Goal: Task Accomplishment & Management: Complete application form

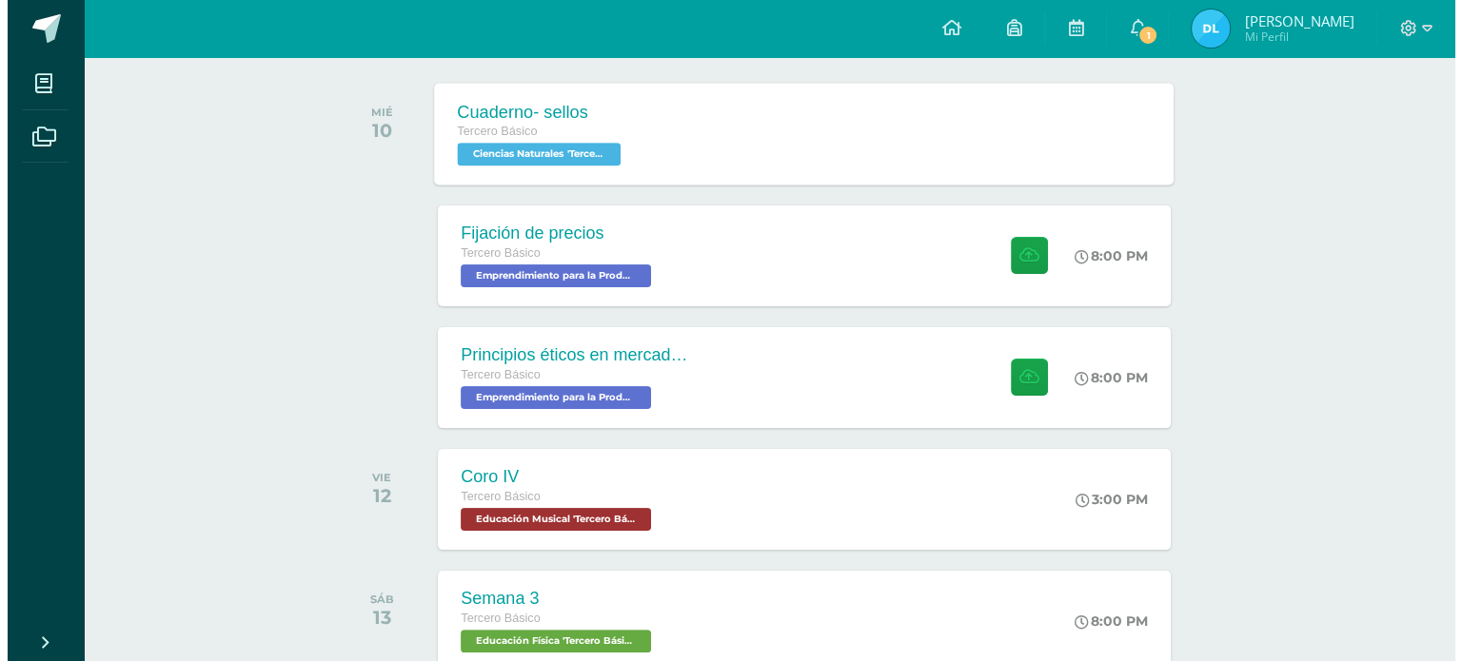
scroll to position [299, 0]
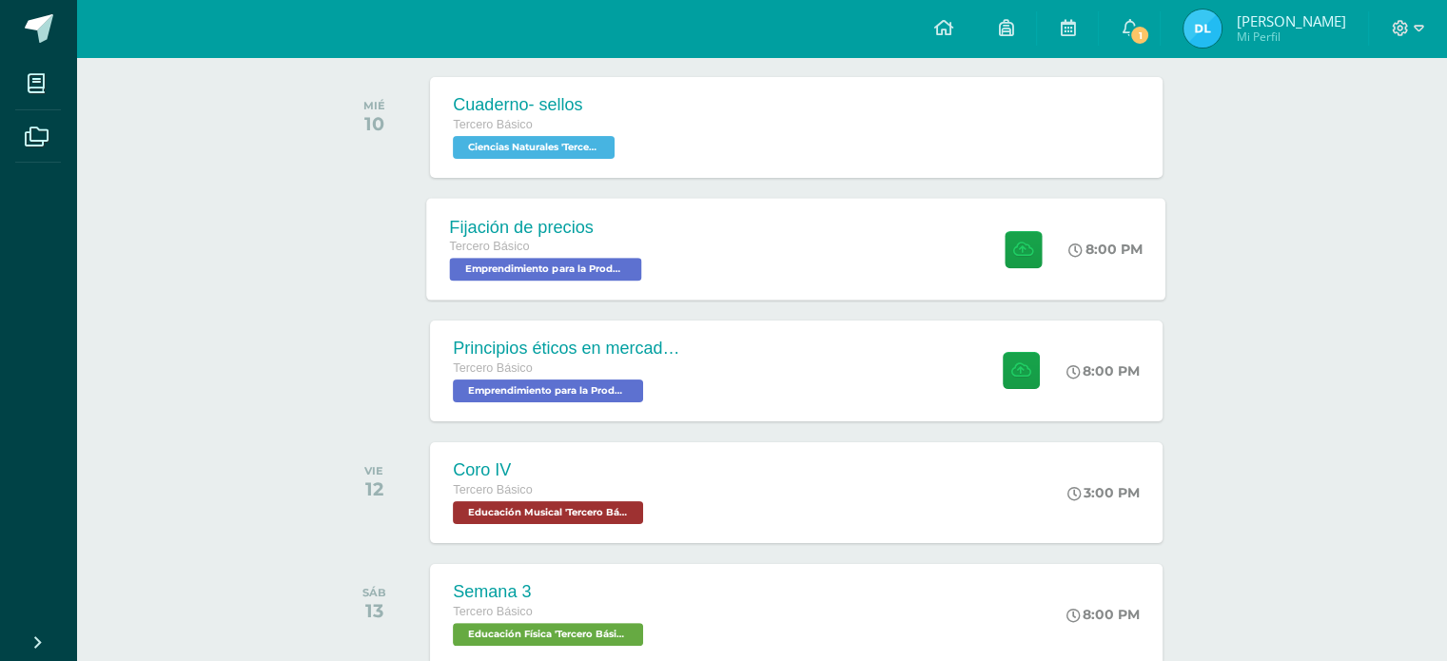
click at [745, 263] on div "Fijación de precios Tercero Básico Emprendimiento para la Productividad 'Tercer…" at bounding box center [796, 249] width 739 height 102
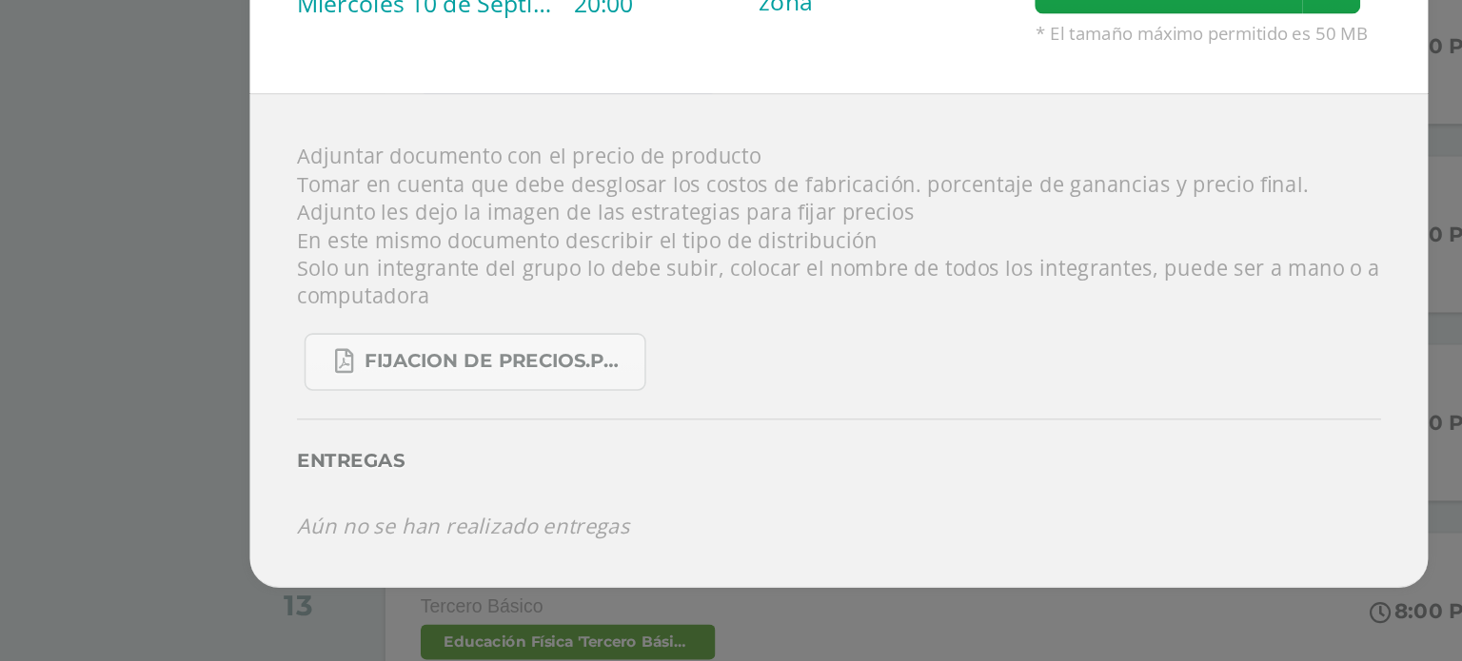
scroll to position [297, 0]
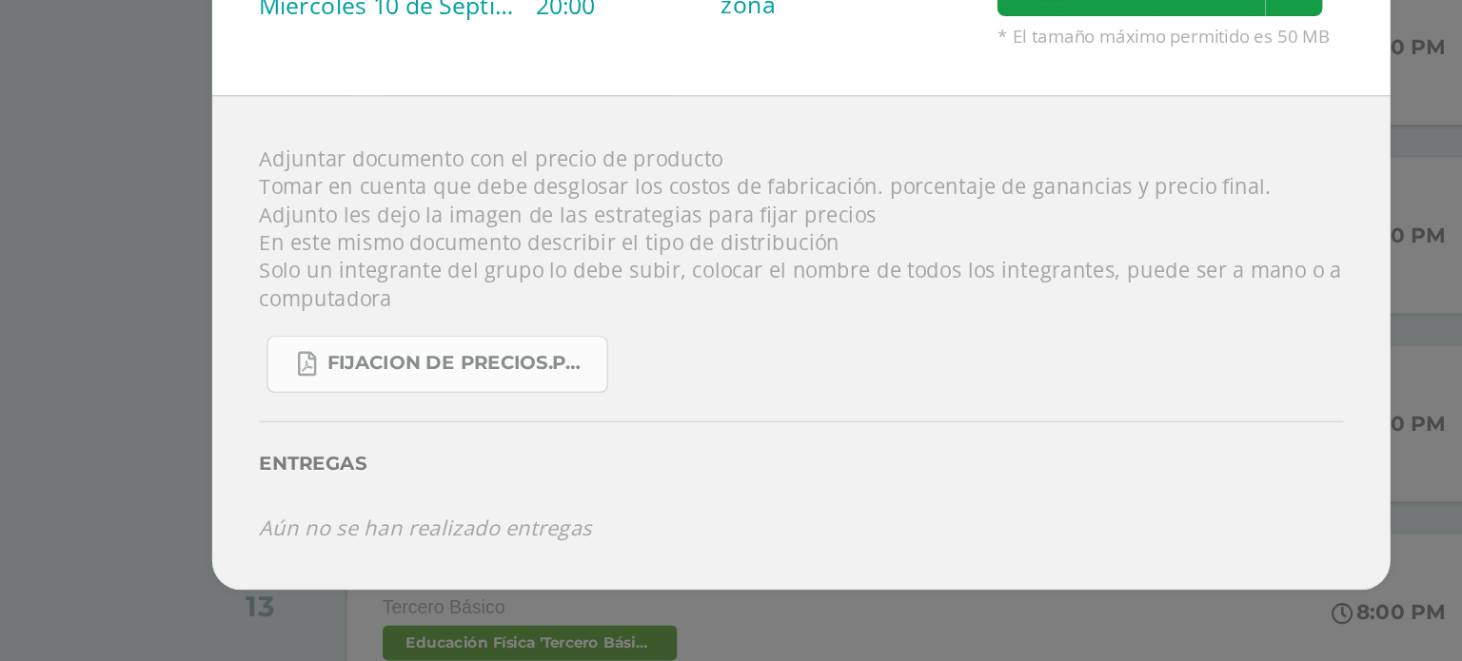
click at [519, 453] on span "fijacion de precios.pdf" at bounding box center [509, 455] width 171 height 15
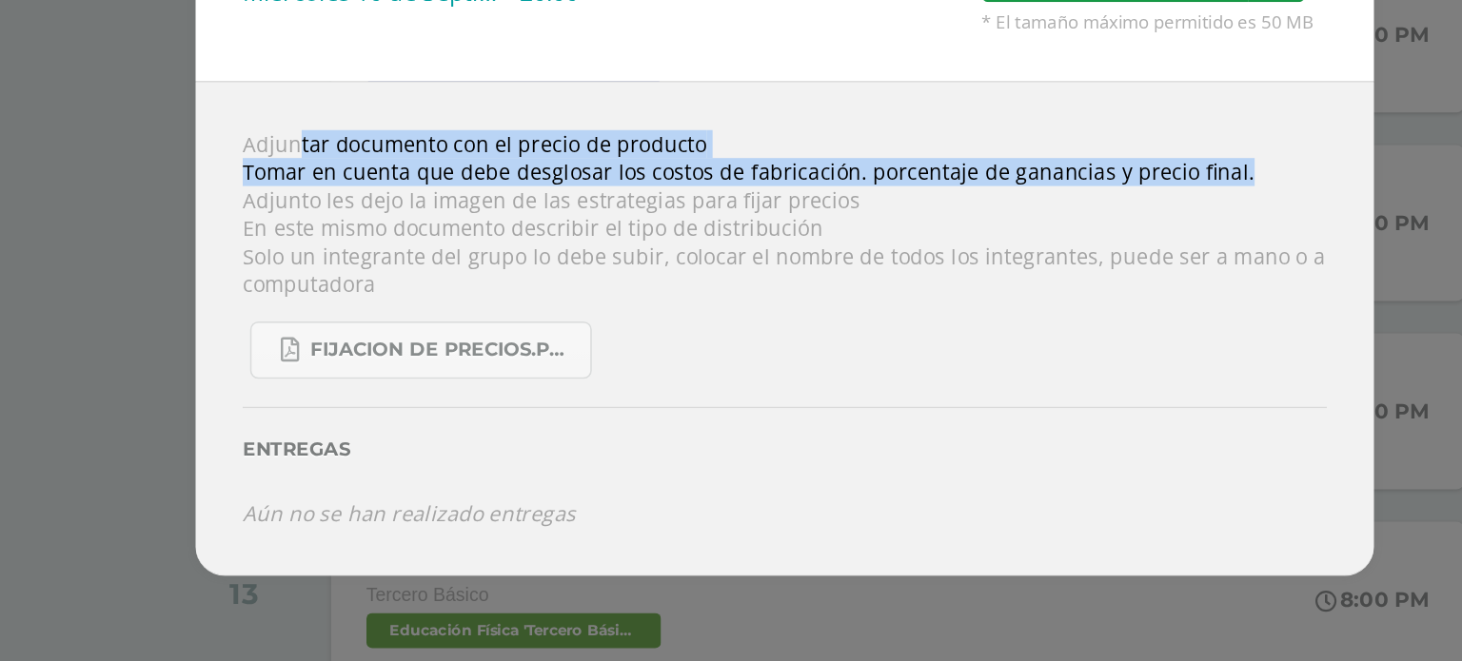
drag, startPoint x: 373, startPoint y: 323, endPoint x: 1033, endPoint y: 344, distance: 659.8
click at [1033, 344] on div "Adjuntar documento con el precio de producto Tomar en cuenta que debe desglosar…" at bounding box center [730, 443] width 761 height 320
copy div "Adjuntar documento con el precio de producto Tomar en cuenta que debe desglosar…"
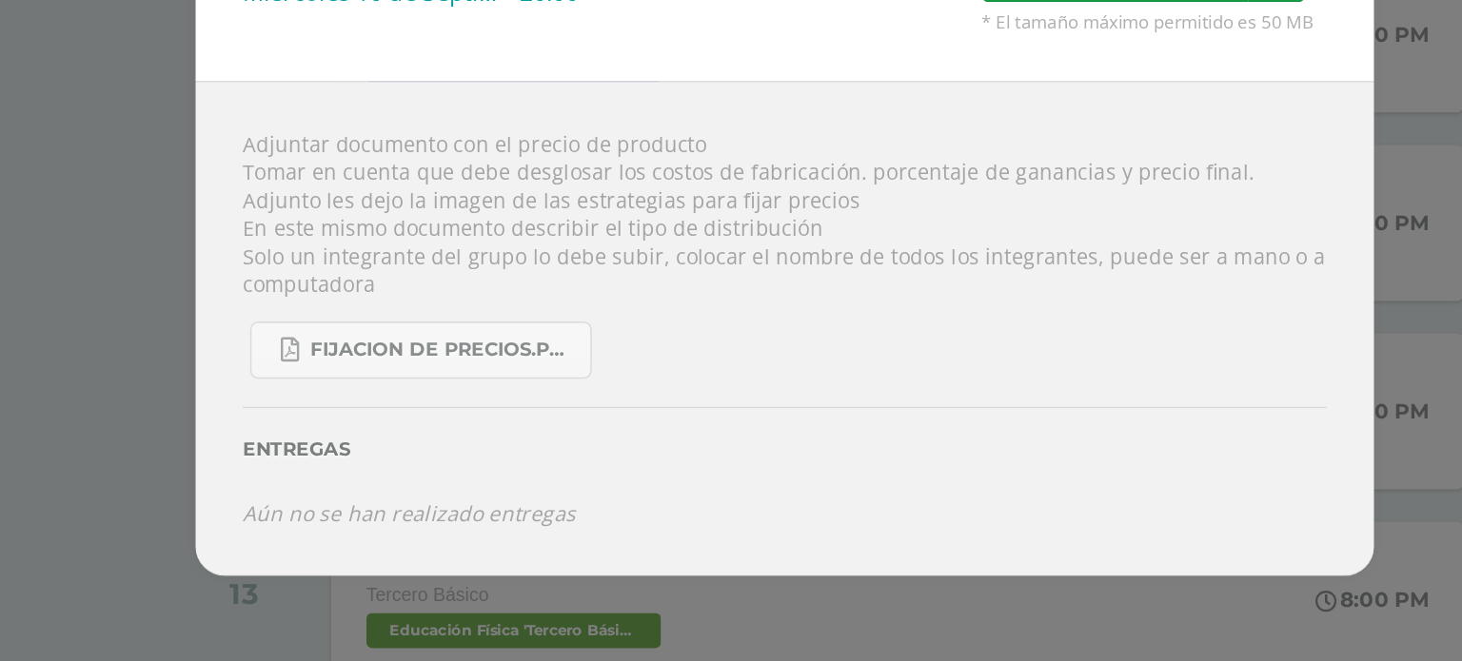
click at [759, 443] on div "fijacion de precios.pdf" at bounding box center [731, 449] width 700 height 52
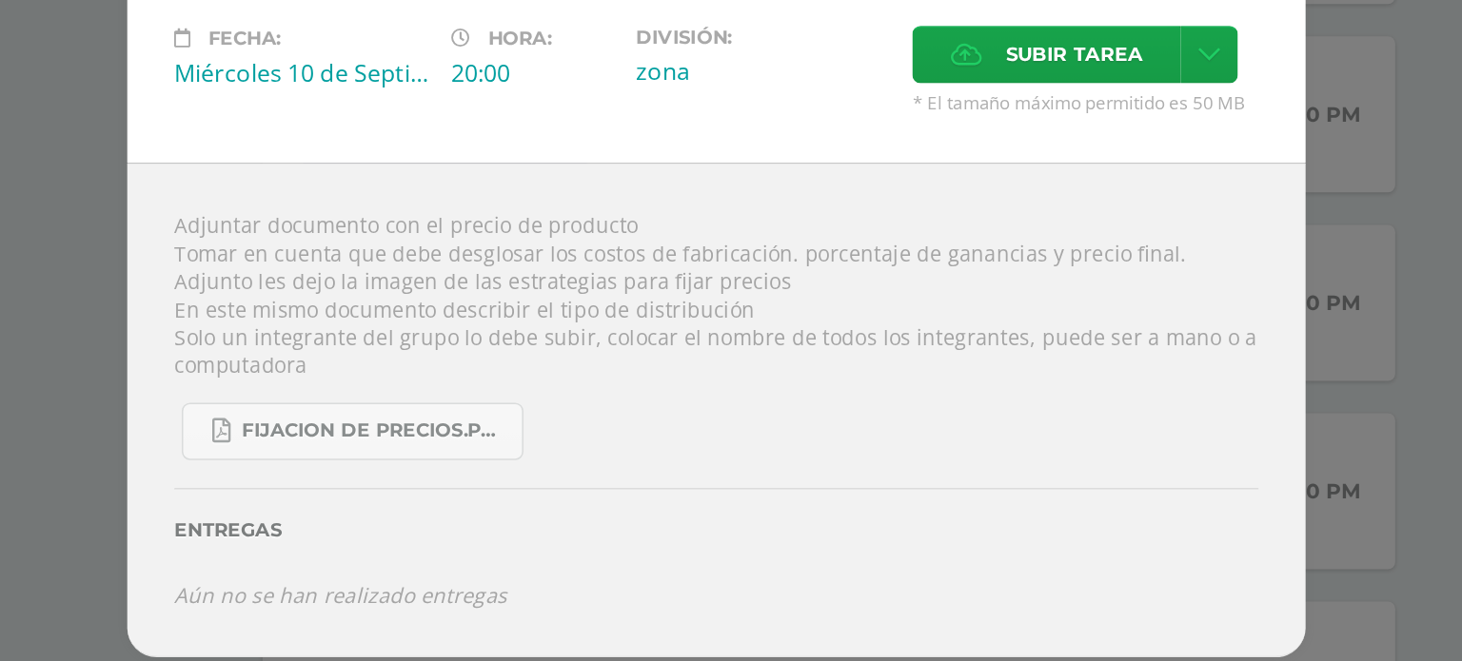
scroll to position [297, 0]
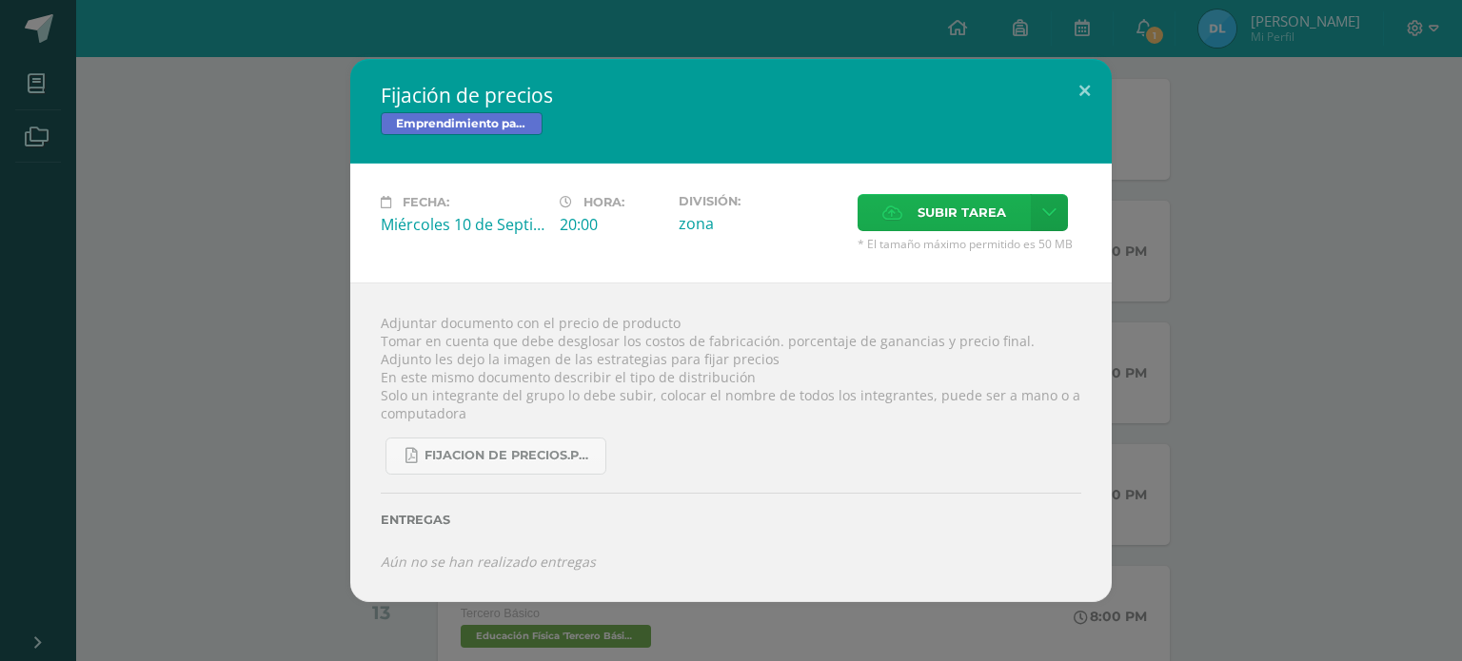
click at [941, 211] on span "Subir tarea" at bounding box center [961, 212] width 89 height 35
click at [0, 0] on input "Subir tarea" at bounding box center [0, 0] width 0 height 0
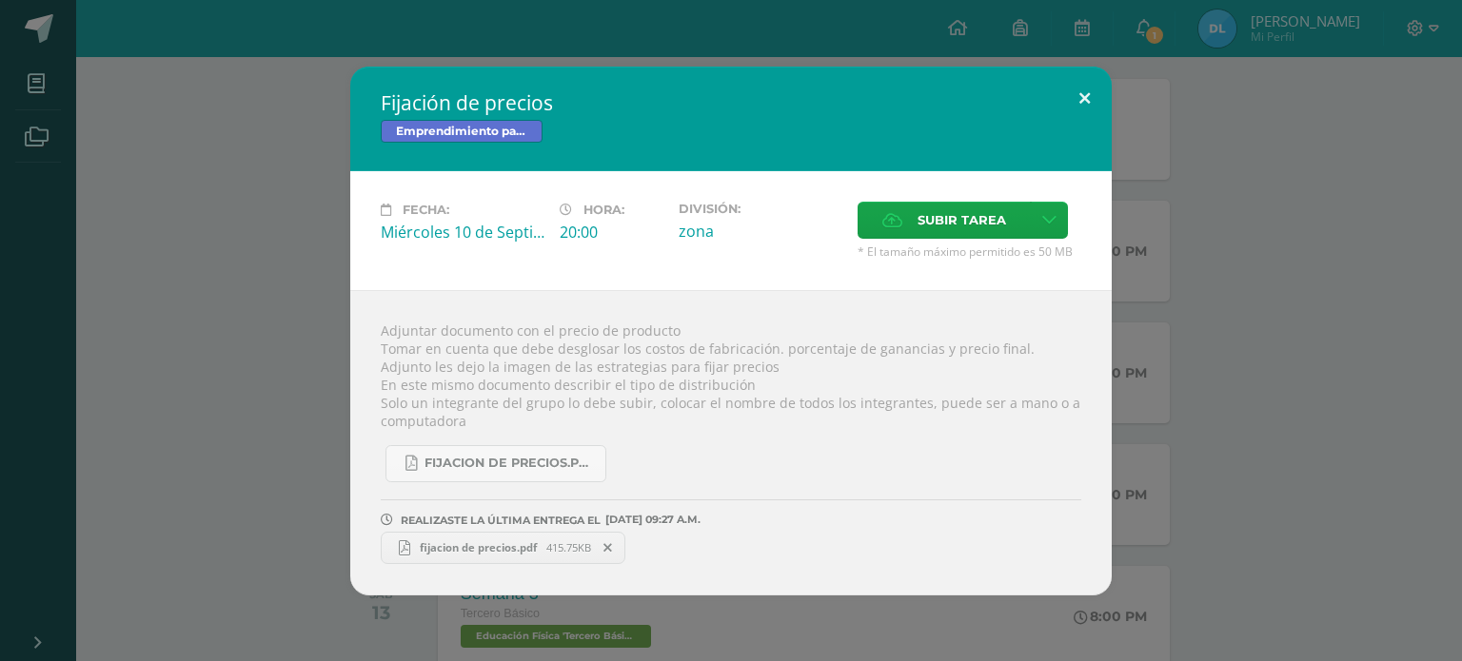
click at [1080, 97] on button at bounding box center [1084, 99] width 54 height 65
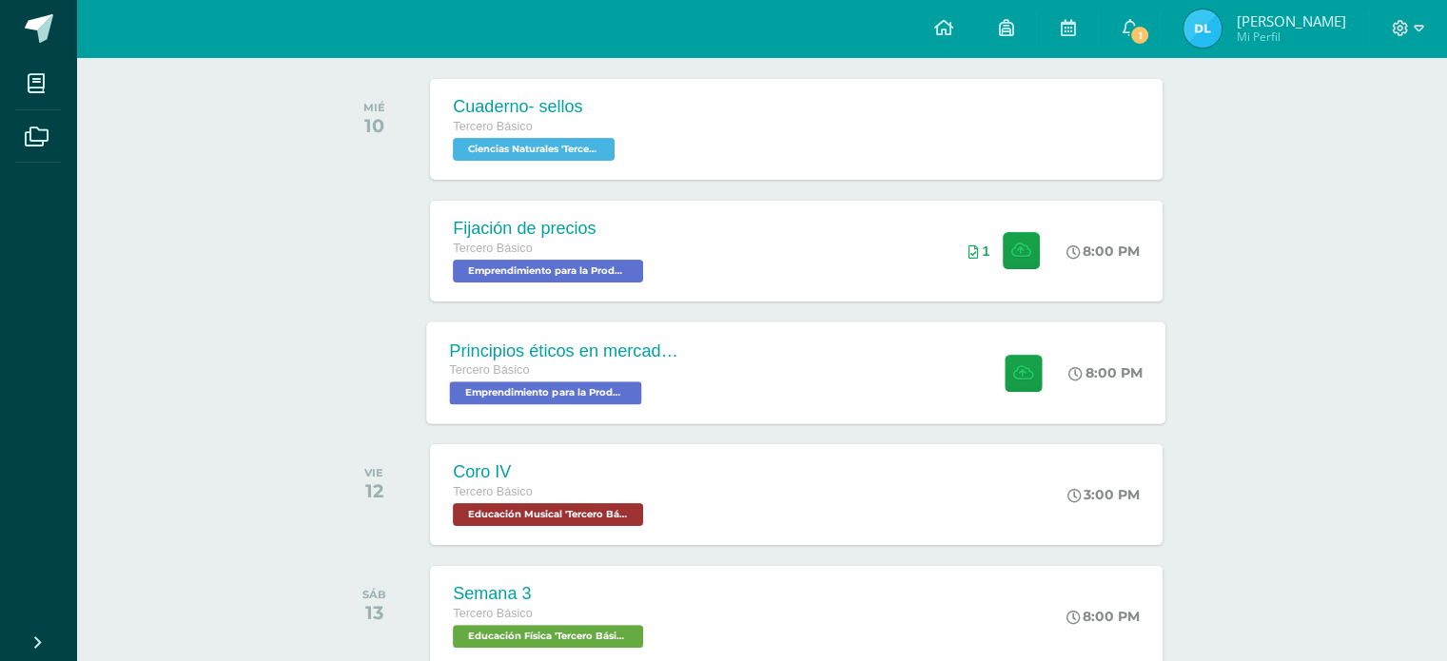
click at [891, 368] on div "Principios éticos en mercadotecnia y publicidad Tercero Básico Emprendimiento p…" at bounding box center [796, 373] width 739 height 102
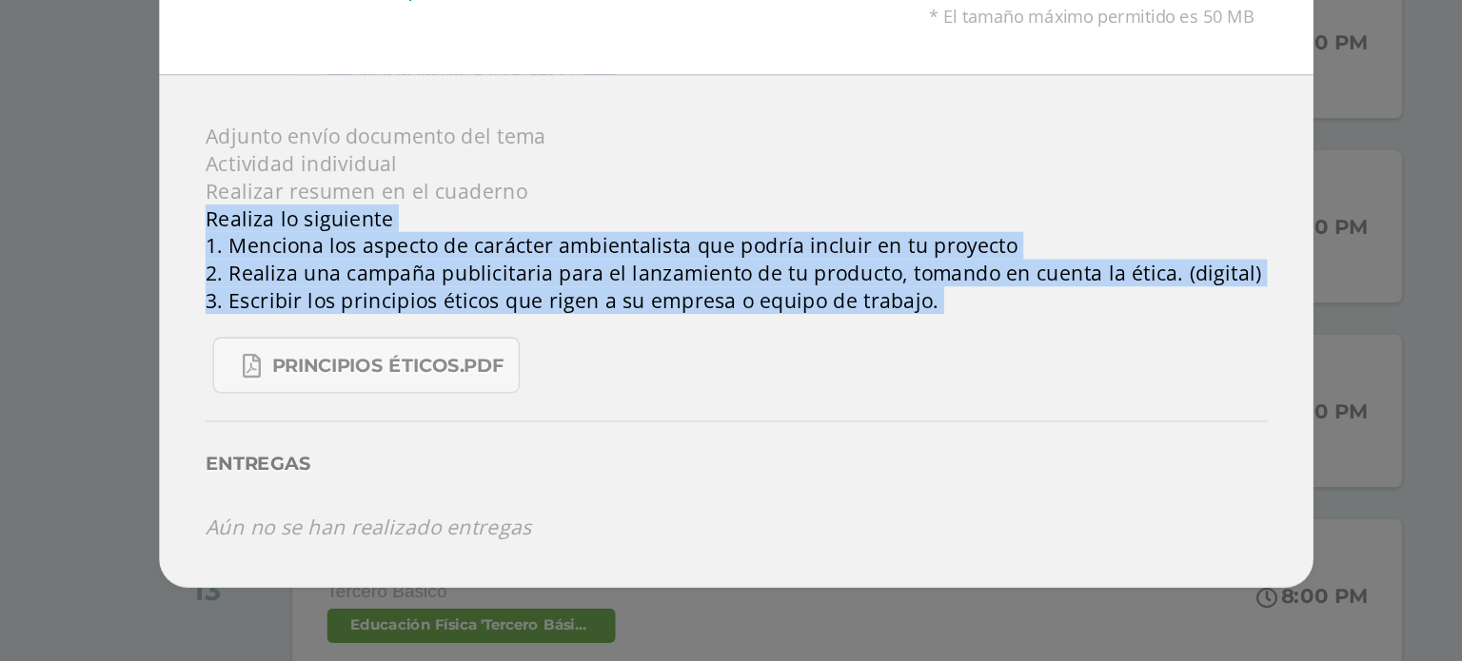
drag, startPoint x: 377, startPoint y: 370, endPoint x: 886, endPoint y: 452, distance: 515.7
click at [886, 452] on div "Adjunto envío documento del tema Actividad individual Realizar resumen en el cu…" at bounding box center [730, 442] width 761 height 338
copy div "Realiza lo siguiente 1. Menciona los aspecto de carácter ambientalista que podr…"
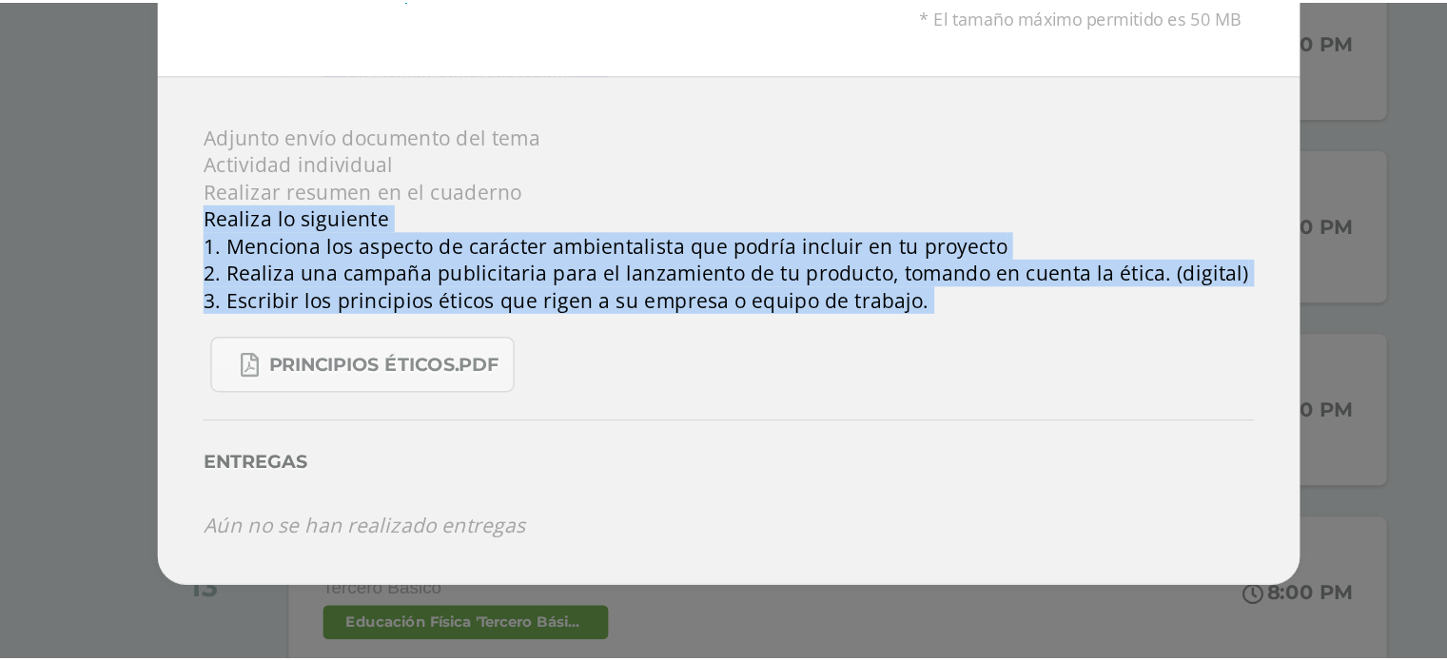
scroll to position [296, 0]
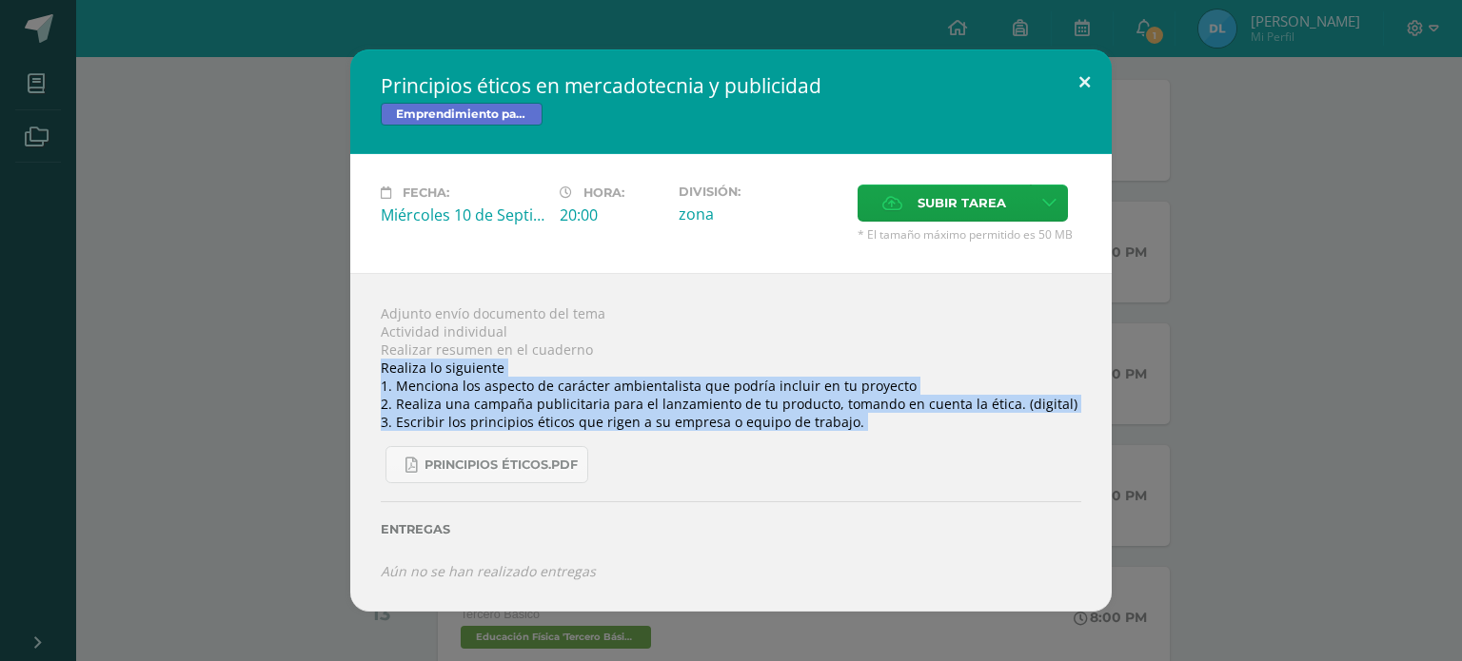
click at [1091, 75] on button at bounding box center [1084, 81] width 54 height 65
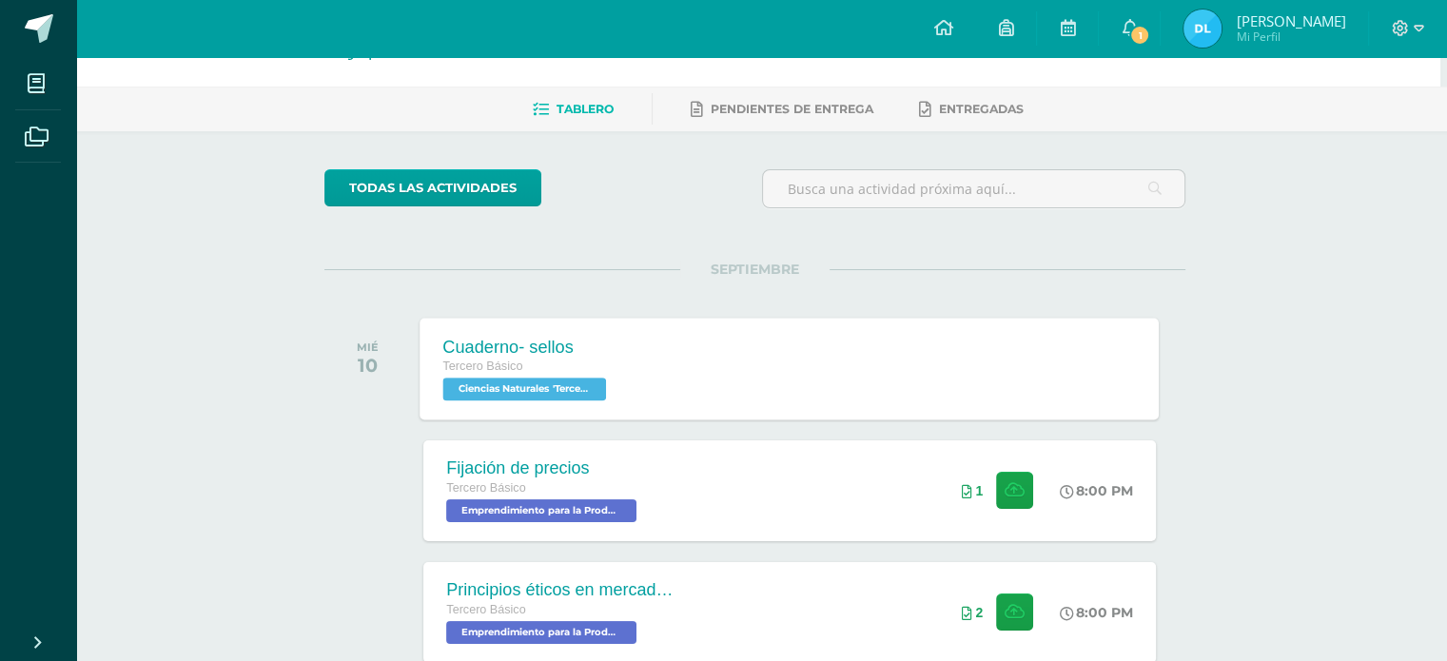
scroll to position [0, 7]
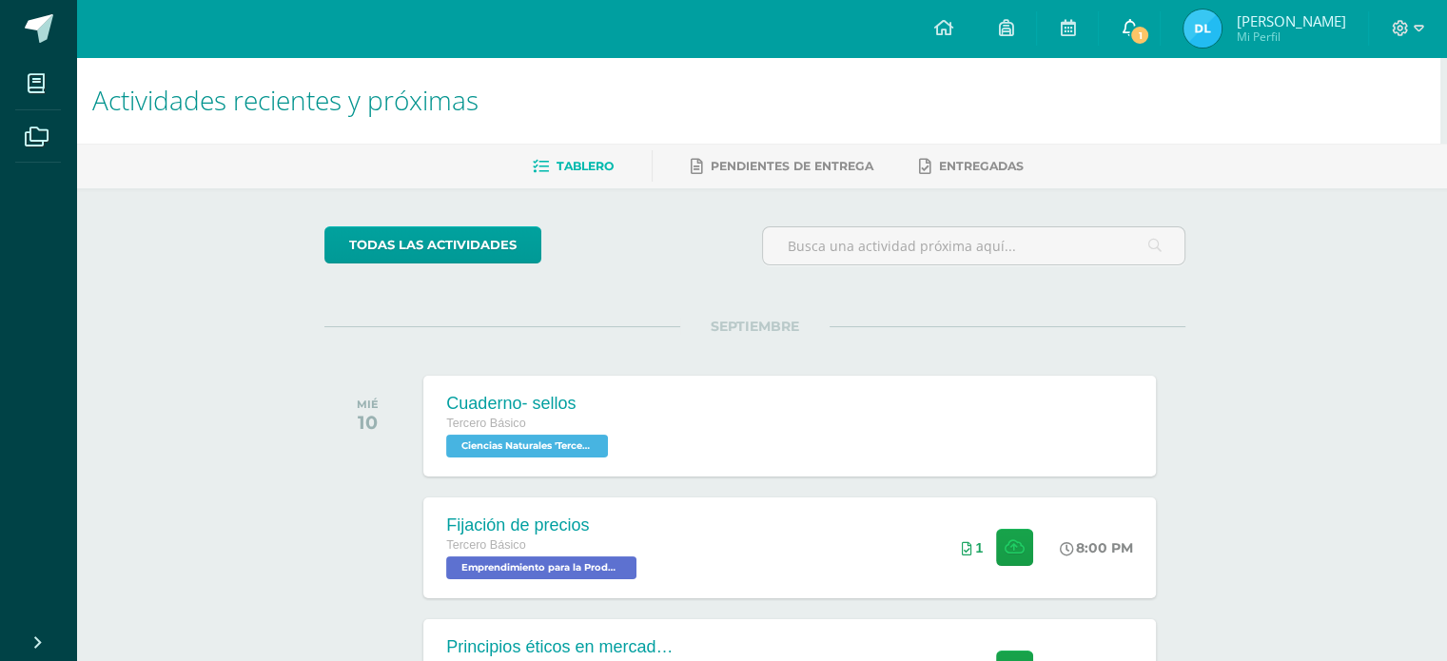
click at [1151, 25] on span "1" at bounding box center [1140, 35] width 21 height 21
